Goal: Task Accomplishment & Management: Manage account settings

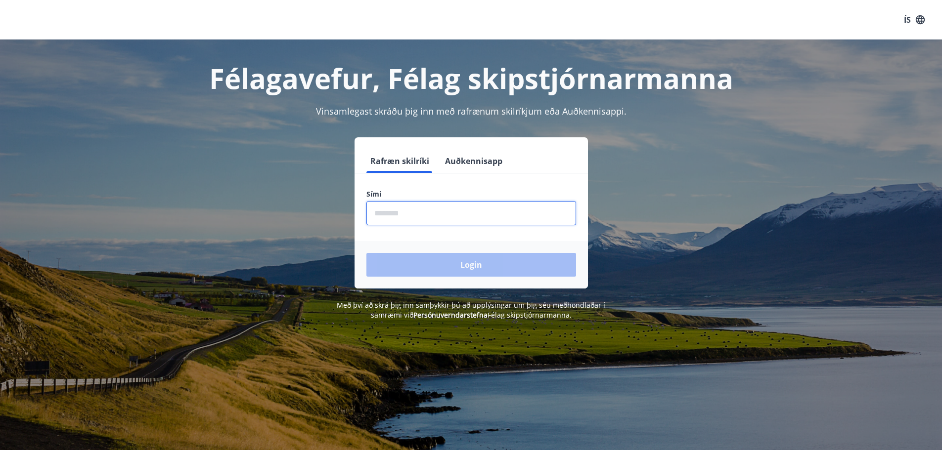
click at [424, 217] on input "phone" at bounding box center [471, 213] width 210 height 24
type input "********"
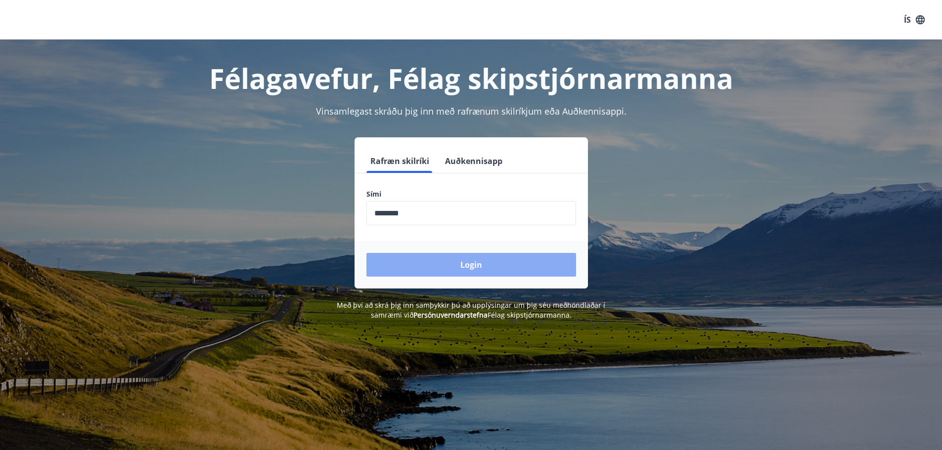
click at [443, 265] on button "Login" at bounding box center [471, 265] width 210 height 24
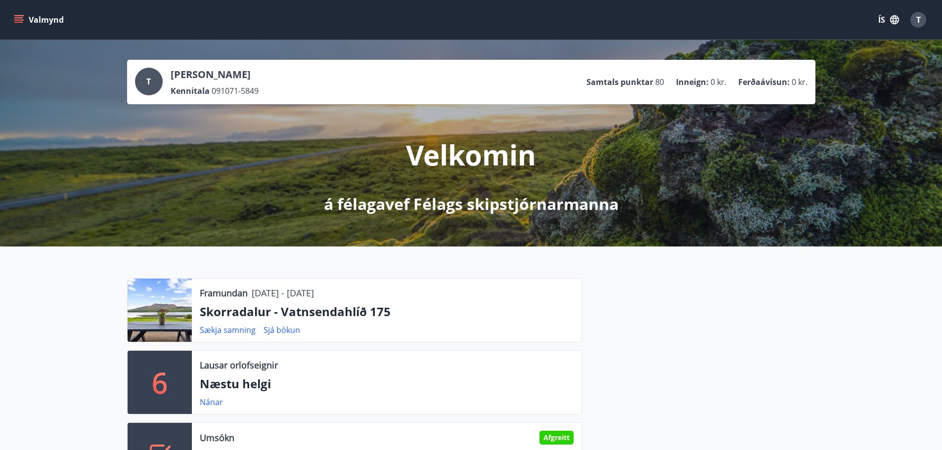
click at [22, 26] on button "Valmynd" at bounding box center [40, 20] width 56 height 18
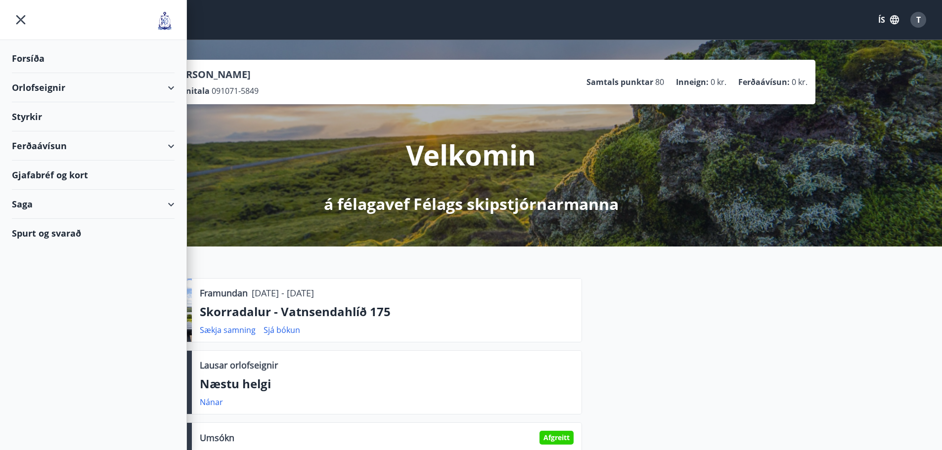
click at [44, 90] on div "Orlofseignir" at bounding box center [93, 87] width 163 height 29
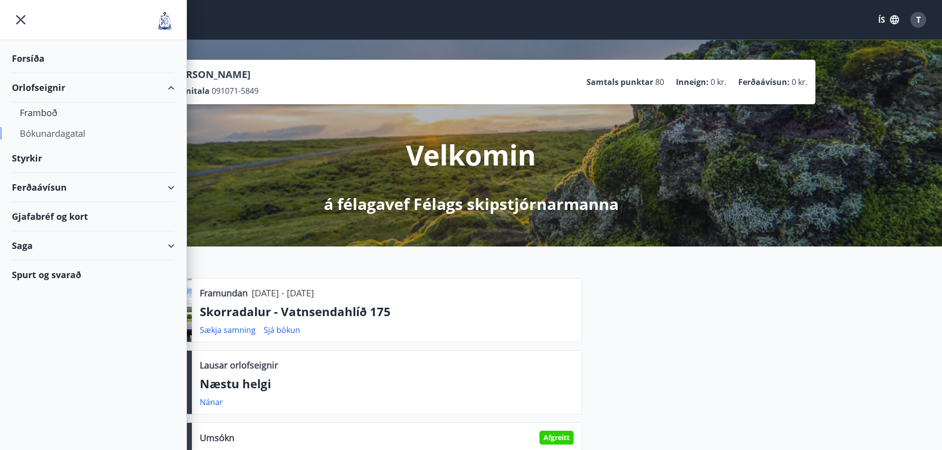
click at [45, 133] on div "Bókunardagatal" at bounding box center [93, 133] width 147 height 21
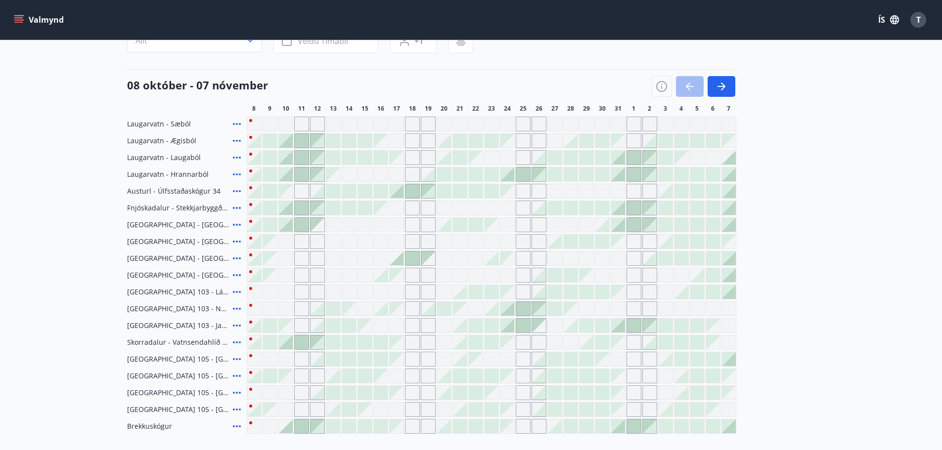
scroll to position [99, 0]
drag, startPoint x: 127, startPoint y: 83, endPoint x: 269, endPoint y: 85, distance: 141.9
click at [269, 85] on div "08 október - 07 nóvember" at bounding box center [431, 83] width 608 height 28
click at [270, 85] on div "08 október - 07 nóvember" at bounding box center [431, 83] width 608 height 28
drag, startPoint x: 262, startPoint y: 85, endPoint x: 131, endPoint y: 79, distance: 131.2
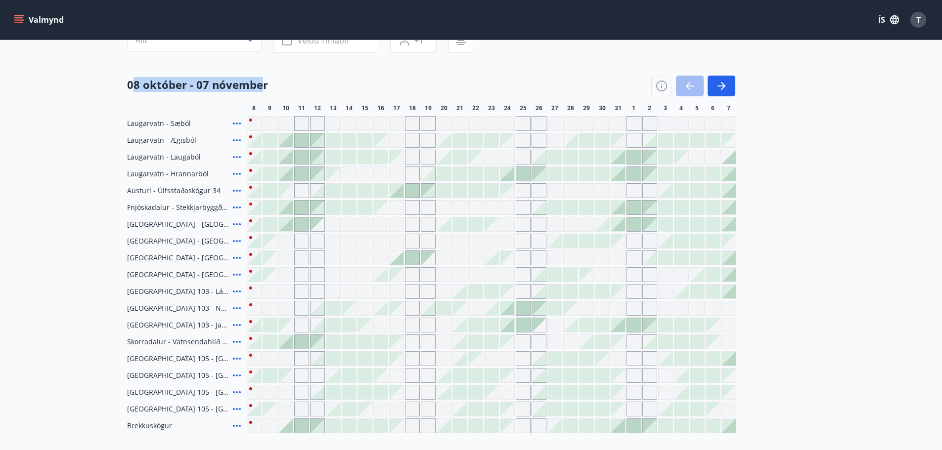
click at [131, 79] on h4 "08 október - 07 nóvember" at bounding box center [197, 84] width 141 height 15
click at [319, 87] on div "08 október - 07 nóvember" at bounding box center [431, 83] width 608 height 28
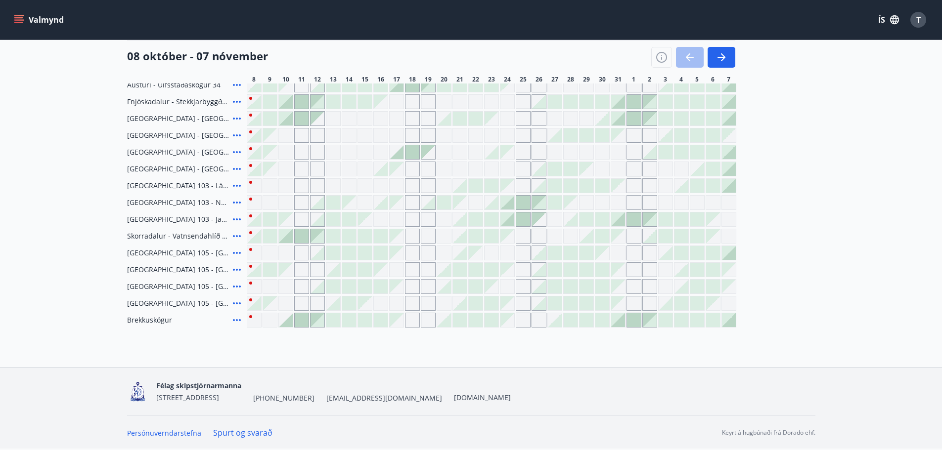
scroll to position [0, 0]
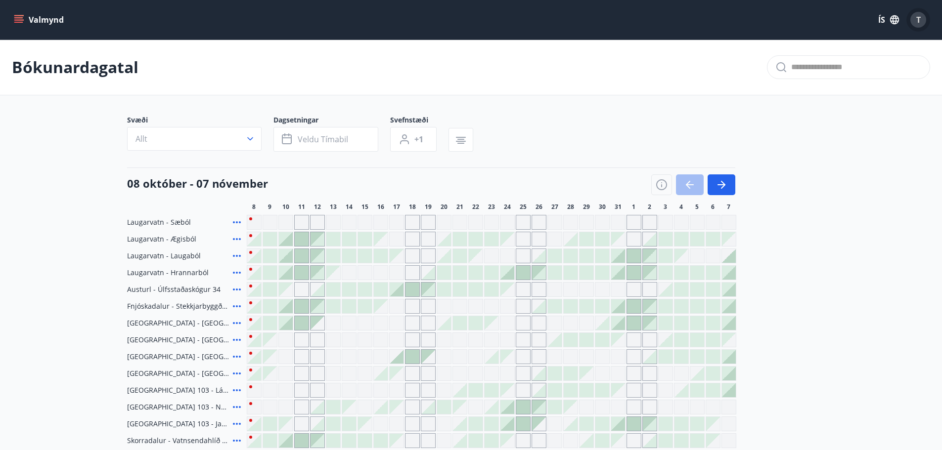
click at [919, 20] on span "T" at bounding box center [918, 19] width 4 height 11
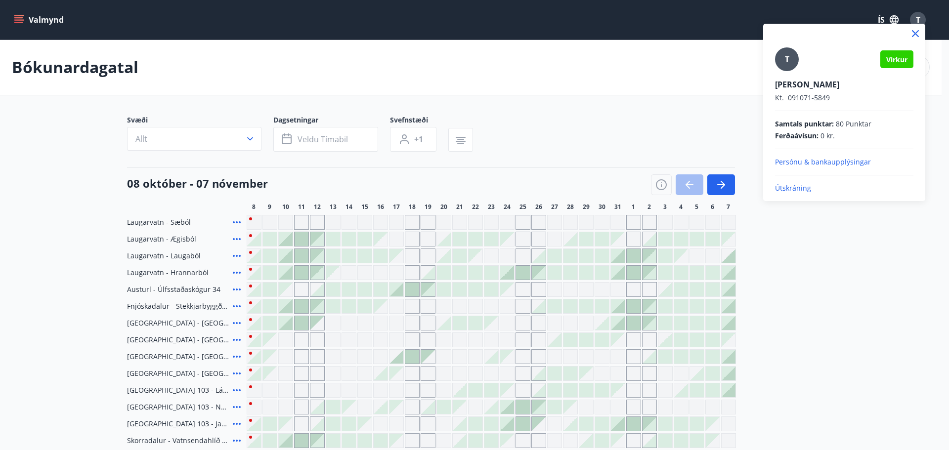
click at [24, 18] on div at bounding box center [474, 225] width 949 height 450
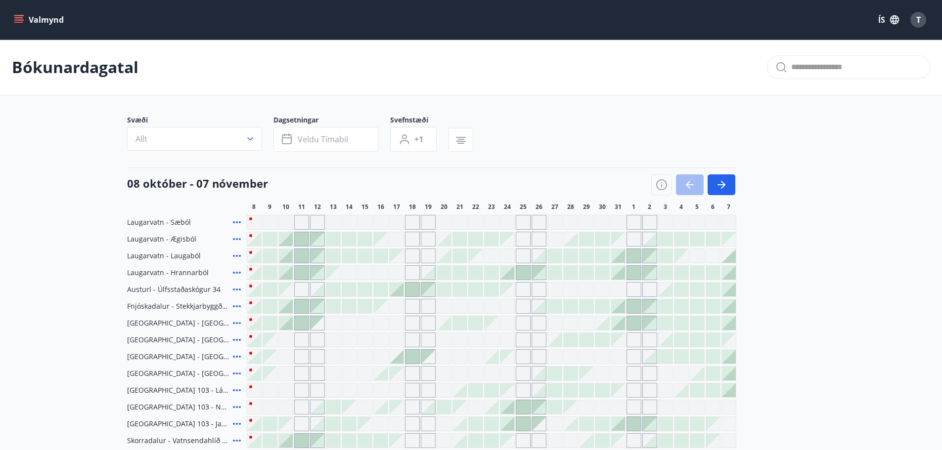
click at [22, 18] on icon "menu" at bounding box center [18, 17] width 9 height 1
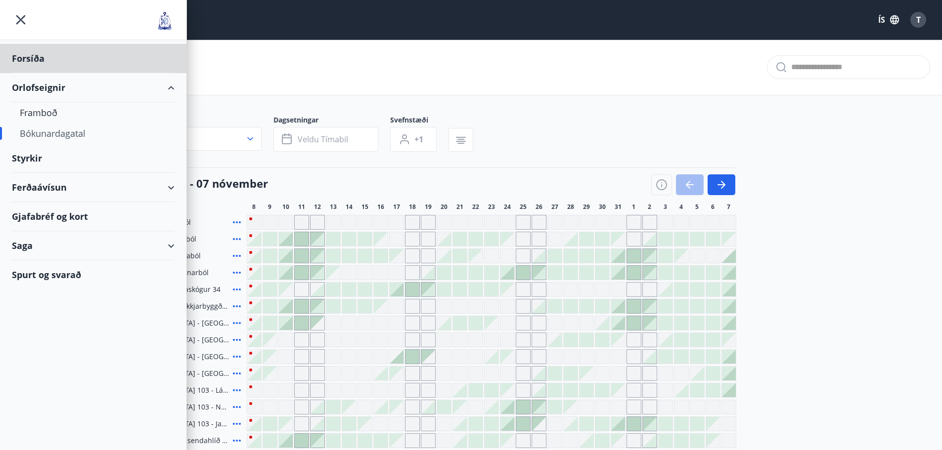
click at [33, 156] on div "Styrkir" at bounding box center [93, 158] width 163 height 29
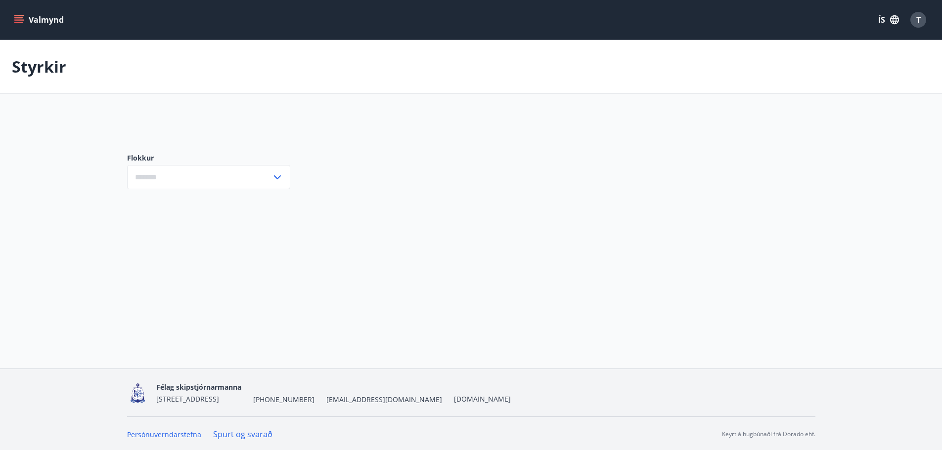
scroll to position [1, 0]
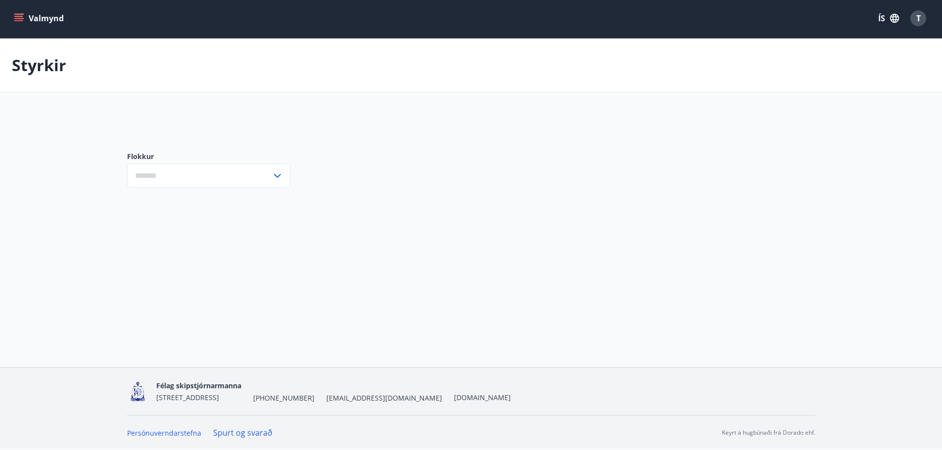
click at [279, 177] on icon at bounding box center [277, 176] width 12 height 12
click at [276, 176] on icon at bounding box center [277, 176] width 7 height 4
type input "***"
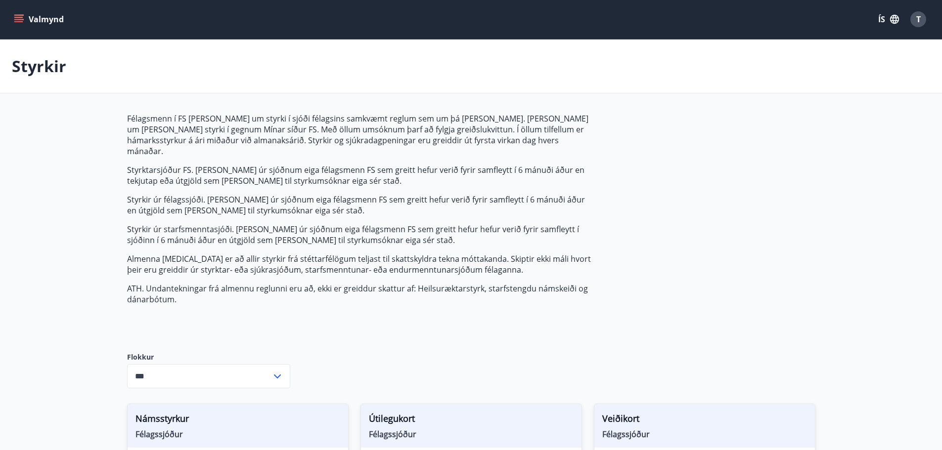
scroll to position [0, 0]
click at [21, 17] on icon "menu" at bounding box center [18, 17] width 9 height 1
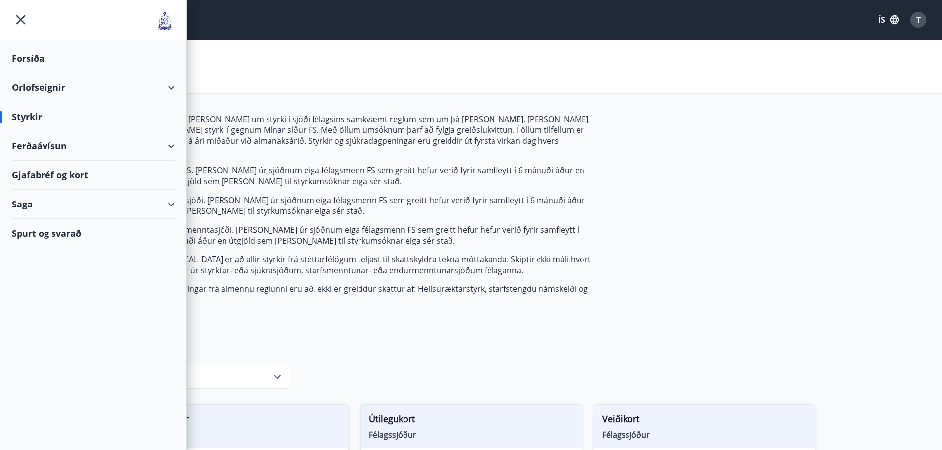
click at [27, 205] on div "Saga" at bounding box center [93, 204] width 163 height 29
click at [31, 177] on div "Gjafabréf og kort" at bounding box center [93, 175] width 163 height 29
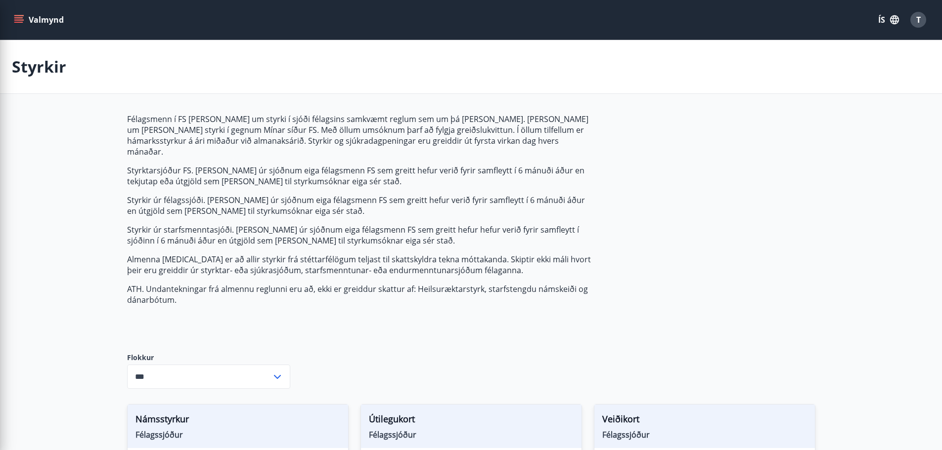
click at [295, 91] on div "Styrkir" at bounding box center [471, 67] width 942 height 54
